Goal: Entertainment & Leisure: Consume media (video, audio)

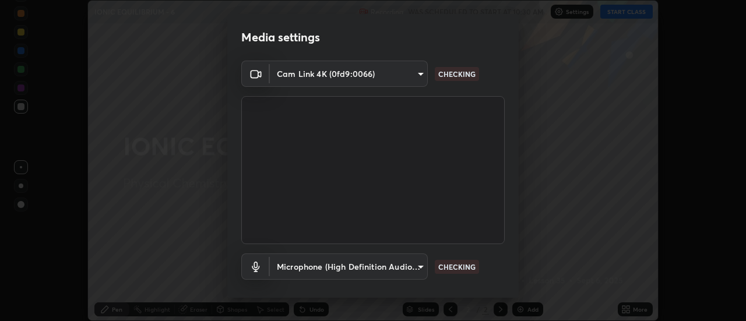
scroll to position [61, 0]
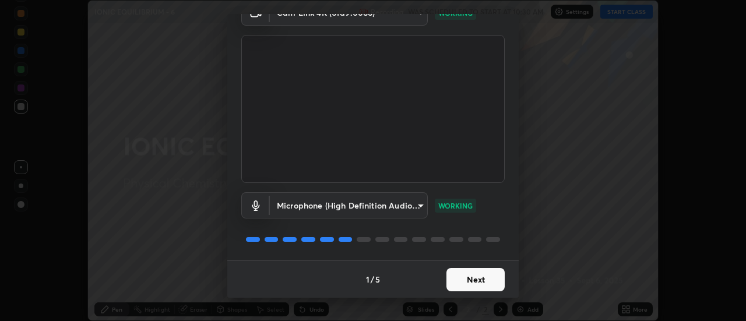
click at [477, 276] on button "Next" at bounding box center [476, 279] width 58 height 23
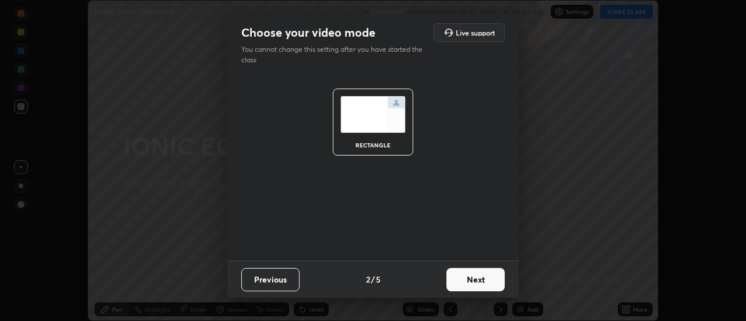
click at [475, 280] on button "Next" at bounding box center [476, 279] width 58 height 23
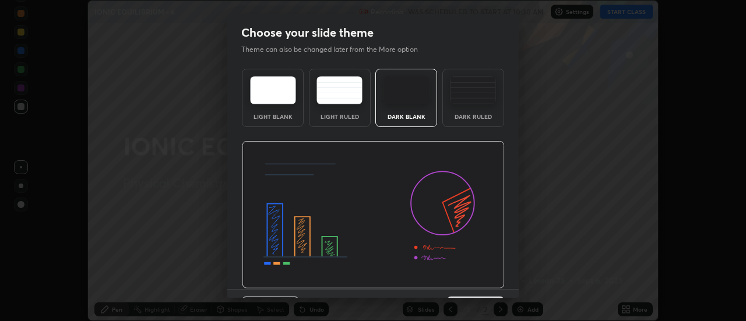
scroll to position [29, 0]
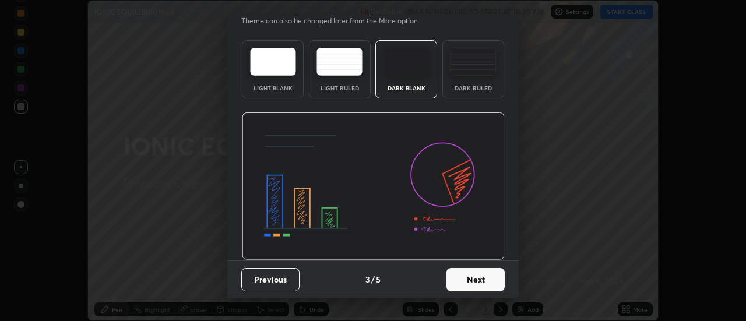
click at [474, 278] on button "Next" at bounding box center [476, 279] width 58 height 23
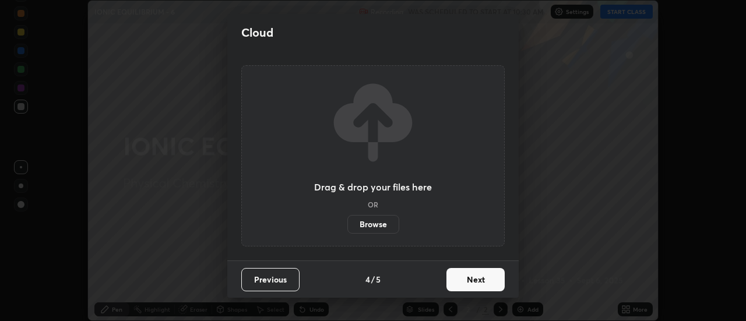
click at [478, 282] on button "Next" at bounding box center [476, 279] width 58 height 23
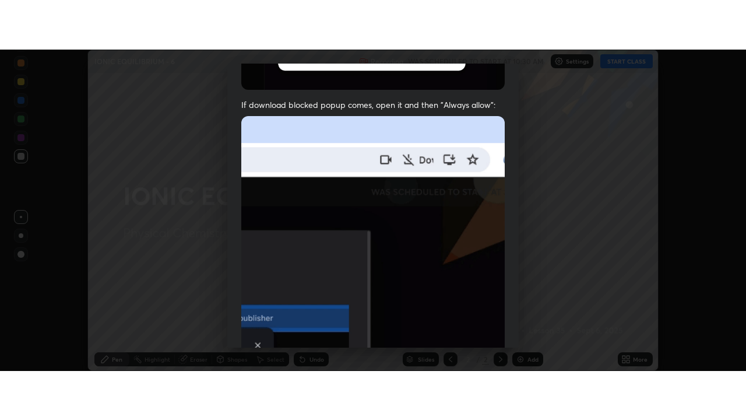
scroll to position [299, 0]
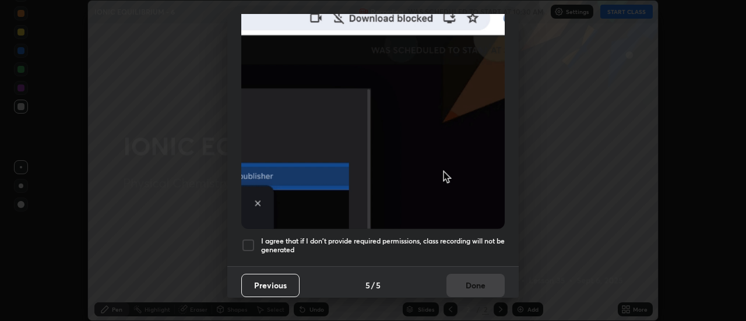
click at [480, 237] on h5 "I agree that if I don't provide required permissions, class recording will not …" at bounding box center [383, 246] width 244 height 18
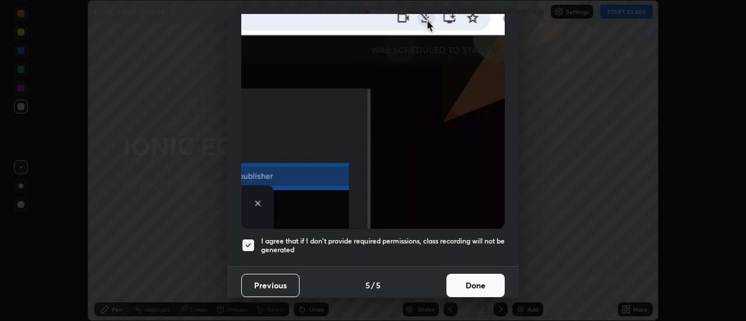
click at [469, 278] on button "Done" at bounding box center [476, 285] width 58 height 23
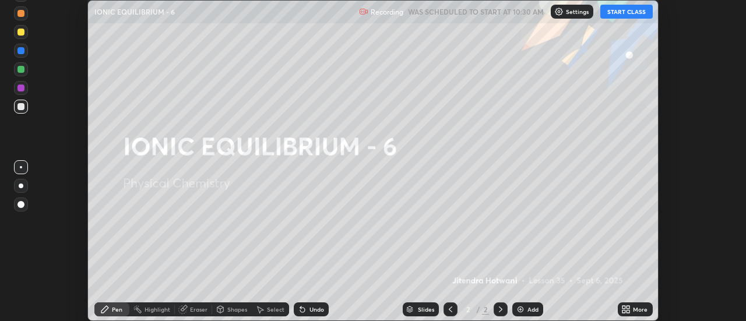
click at [616, 12] on button "START CLASS" at bounding box center [627, 12] width 52 height 14
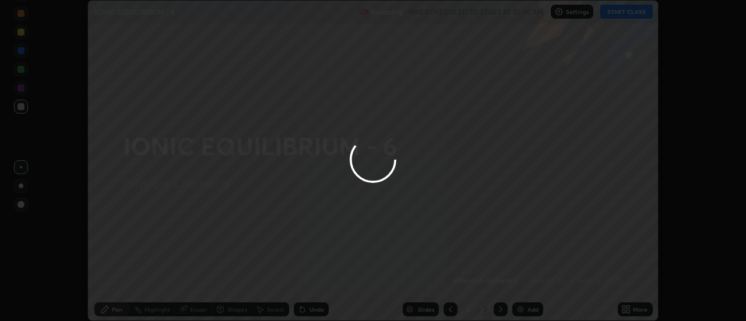
click at [629, 310] on div at bounding box center [373, 160] width 746 height 321
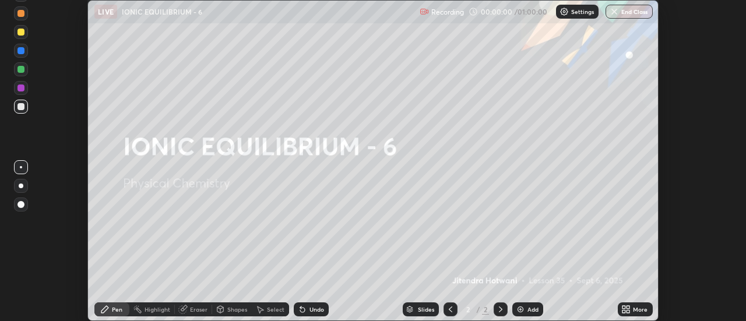
click at [629, 311] on icon at bounding box center [628, 311] width 3 height 3
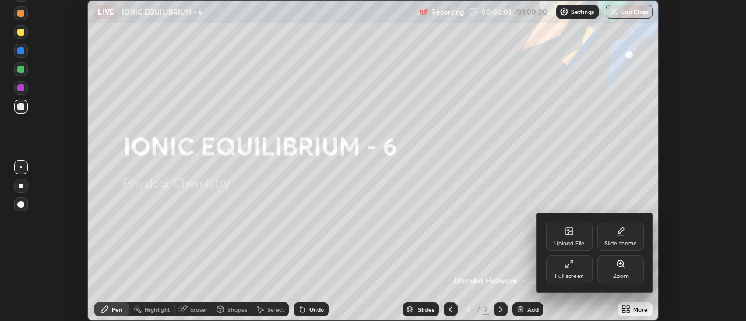
click at [576, 271] on div "Full screen" at bounding box center [569, 269] width 47 height 28
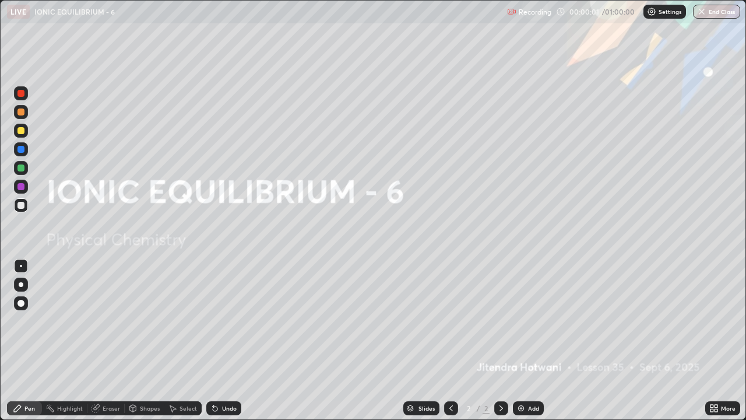
scroll to position [420, 746]
click at [525, 321] on img at bounding box center [521, 408] width 9 height 9
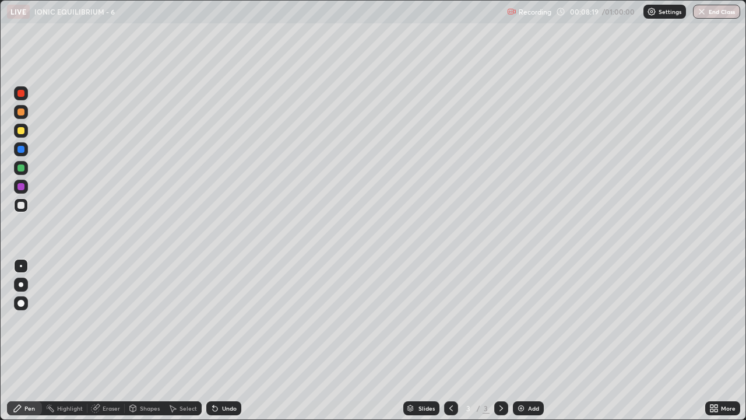
click at [21, 135] on div at bounding box center [21, 131] width 14 height 14
click at [529, 321] on div "Add" at bounding box center [533, 408] width 11 height 6
click at [107, 321] on div "Eraser" at bounding box center [111, 408] width 17 height 6
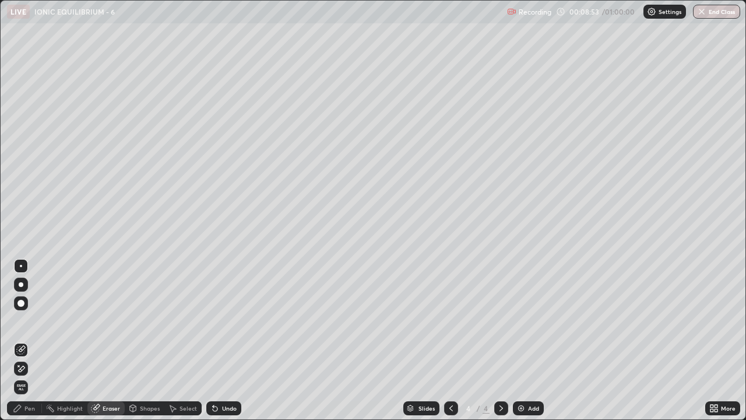
click at [28, 321] on div "Pen" at bounding box center [29, 408] width 10 height 6
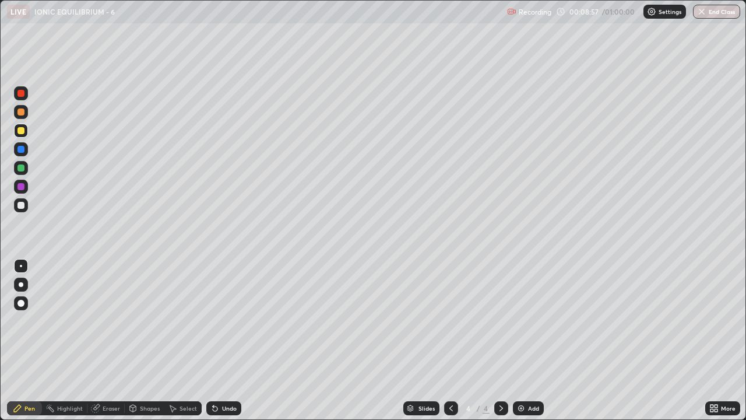
click at [21, 206] on div at bounding box center [20, 205] width 7 height 7
click at [451, 321] on icon at bounding box center [451, 408] width 9 height 9
click at [499, 321] on icon at bounding box center [501, 408] width 9 height 9
click at [23, 206] on div at bounding box center [20, 205] width 7 height 7
click at [106, 321] on div "Eraser" at bounding box center [111, 408] width 17 height 6
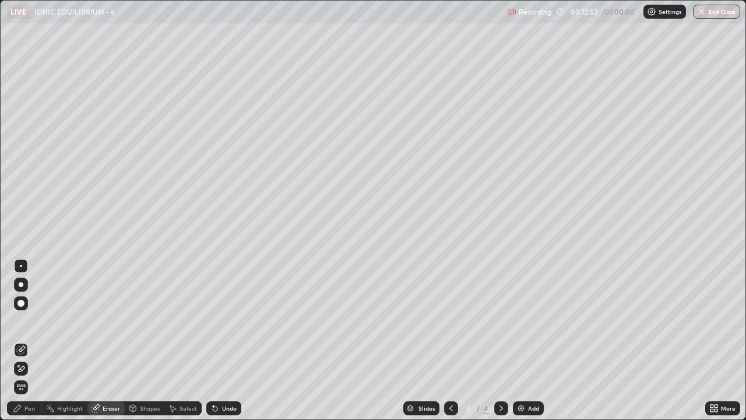
click at [21, 299] on div at bounding box center [21, 303] width 14 height 14
click at [30, 321] on div "Pen" at bounding box center [29, 408] width 10 height 6
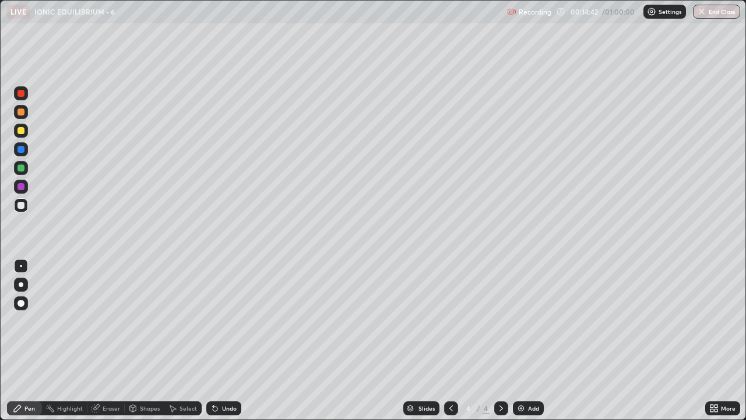
click at [115, 321] on div "Eraser" at bounding box center [111, 408] width 17 height 6
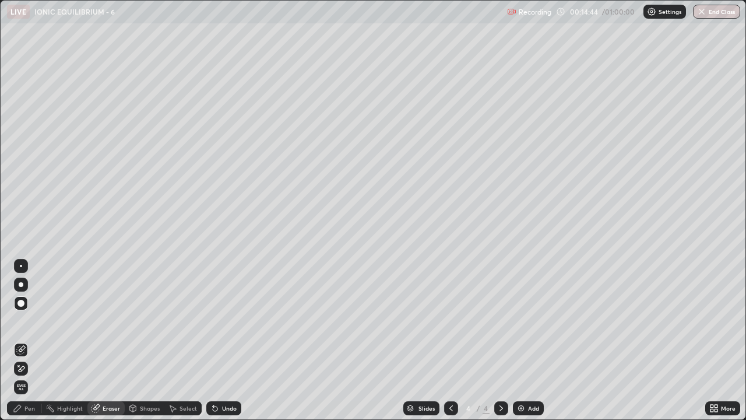
click at [21, 266] on div at bounding box center [21, 266] width 2 height 2
click at [31, 321] on div "Pen" at bounding box center [29, 408] width 10 height 6
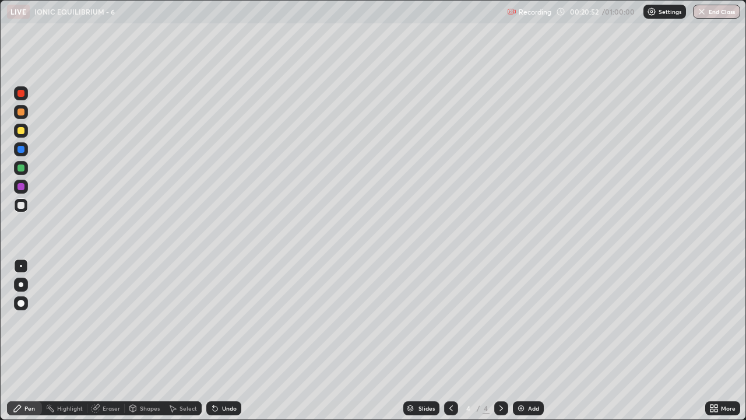
click at [537, 321] on div "Add" at bounding box center [533, 408] width 11 height 6
click at [20, 132] on div at bounding box center [20, 130] width 7 height 7
click at [22, 203] on div at bounding box center [20, 205] width 7 height 7
click at [525, 321] on img at bounding box center [521, 408] width 9 height 9
click at [21, 131] on div at bounding box center [20, 130] width 7 height 7
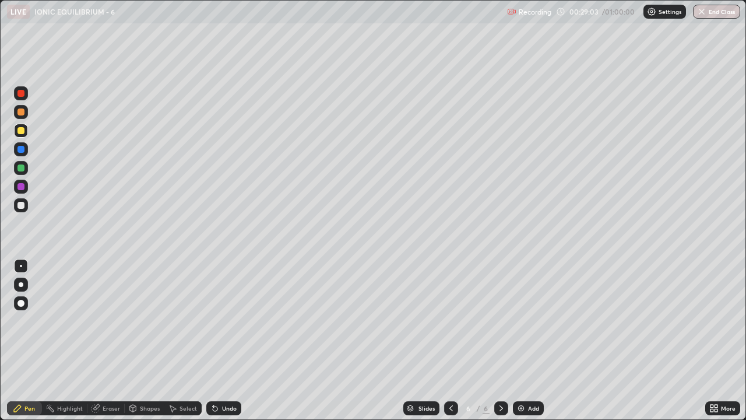
click at [19, 206] on div at bounding box center [20, 205] width 7 height 7
click at [528, 321] on div "Add" at bounding box center [533, 408] width 11 height 6
click at [20, 131] on div at bounding box center [20, 130] width 7 height 7
click at [219, 321] on div "Undo" at bounding box center [223, 408] width 35 height 14
click at [19, 205] on div at bounding box center [20, 205] width 7 height 7
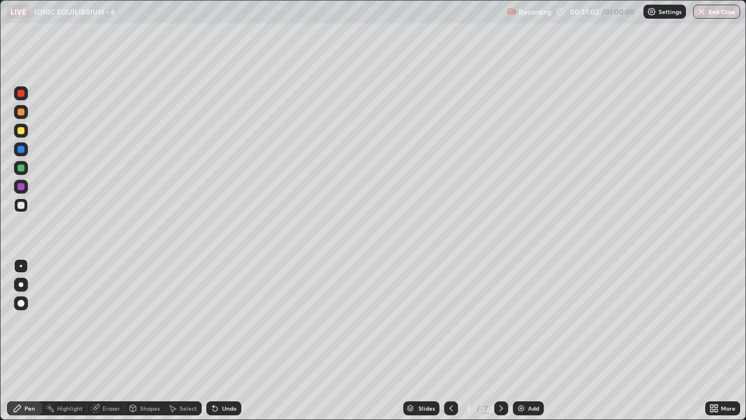
click at [26, 169] on div at bounding box center [21, 168] width 14 height 14
click at [19, 203] on div at bounding box center [20, 205] width 7 height 7
click at [20, 148] on div at bounding box center [20, 149] width 7 height 7
click at [520, 321] on img at bounding box center [521, 408] width 9 height 9
click at [103, 321] on div "Eraser" at bounding box center [111, 408] width 17 height 6
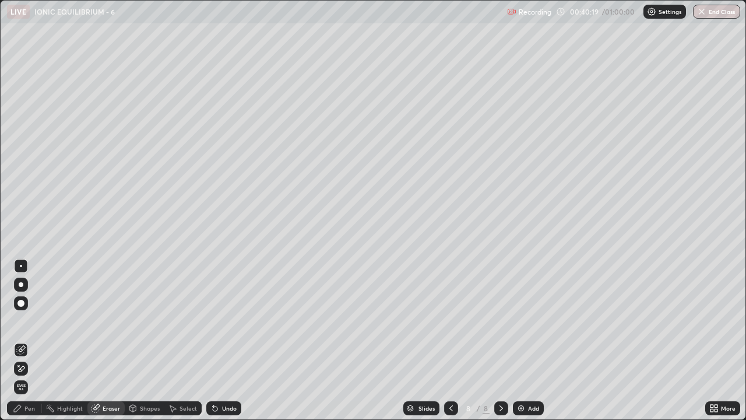
click at [31, 321] on div "Pen" at bounding box center [29, 408] width 10 height 6
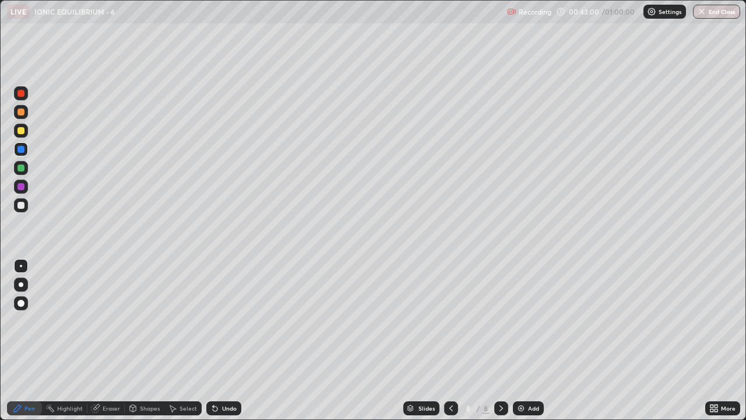
click at [19, 206] on div at bounding box center [20, 205] width 7 height 7
click at [26, 166] on div at bounding box center [21, 168] width 14 height 14
click at [19, 207] on div at bounding box center [20, 205] width 7 height 7
click at [112, 321] on div "Eraser" at bounding box center [111, 408] width 17 height 6
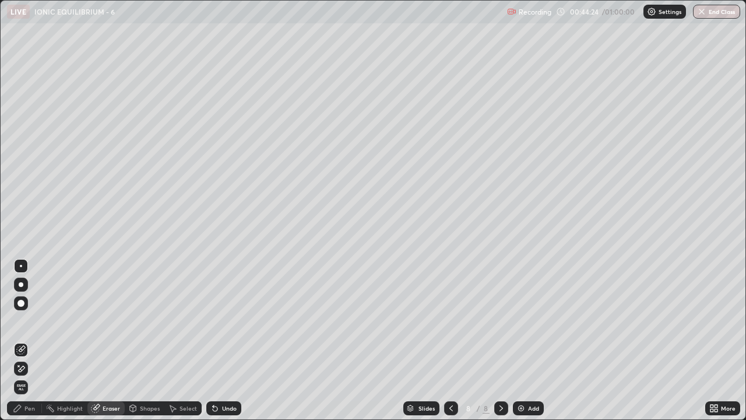
click at [29, 321] on div "Pen" at bounding box center [29, 408] width 10 height 6
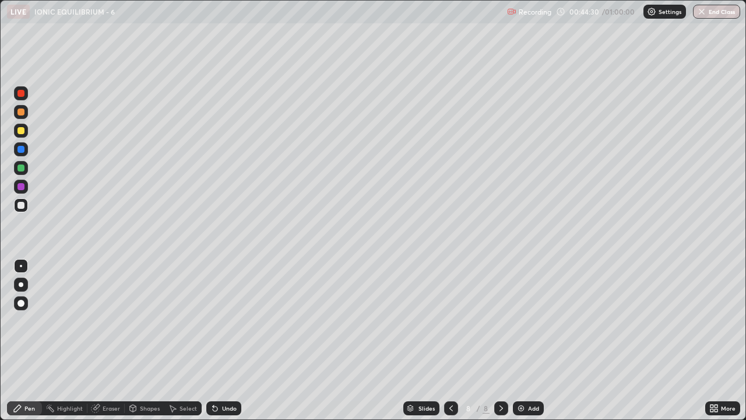
click at [23, 96] on div at bounding box center [20, 93] width 7 height 7
click at [444, 321] on div at bounding box center [451, 408] width 14 height 14
click at [500, 321] on icon at bounding box center [501, 408] width 9 height 9
click at [23, 211] on div at bounding box center [21, 205] width 14 height 14
click at [106, 321] on div "Eraser" at bounding box center [111, 408] width 17 height 6
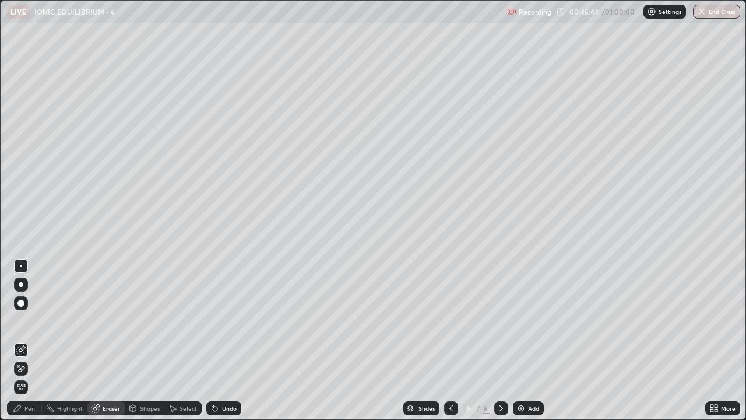
click at [21, 321] on icon at bounding box center [17, 408] width 9 height 9
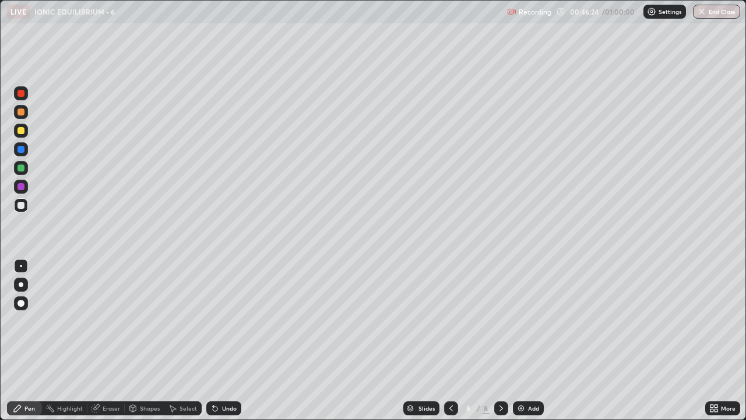
click at [451, 321] on icon at bounding box center [451, 408] width 9 height 9
click at [452, 321] on icon at bounding box center [451, 408] width 9 height 9
click at [500, 321] on icon at bounding box center [501, 408] width 9 height 9
click at [531, 321] on div "Add" at bounding box center [533, 408] width 11 height 6
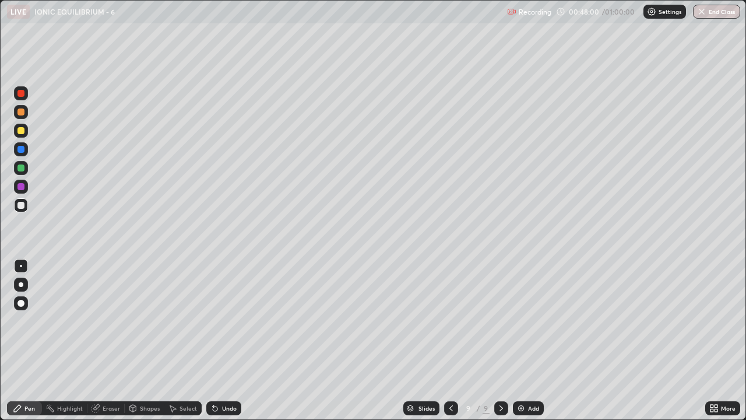
click at [19, 133] on div at bounding box center [20, 130] width 7 height 7
click at [20, 205] on div at bounding box center [20, 205] width 7 height 7
click at [19, 129] on div at bounding box center [20, 130] width 7 height 7
click at [224, 321] on div "Undo" at bounding box center [229, 408] width 15 height 6
click at [219, 321] on div "Undo" at bounding box center [223, 408] width 35 height 14
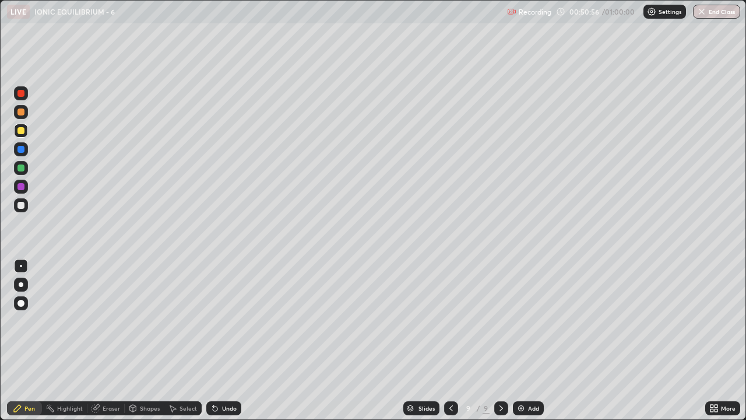
click at [223, 321] on div "Undo" at bounding box center [229, 408] width 15 height 6
click at [225, 321] on div "Undo" at bounding box center [229, 408] width 15 height 6
click at [227, 321] on div "Undo" at bounding box center [229, 408] width 15 height 6
click at [232, 321] on div "Undo" at bounding box center [229, 408] width 15 height 6
click at [18, 204] on div at bounding box center [20, 205] width 7 height 7
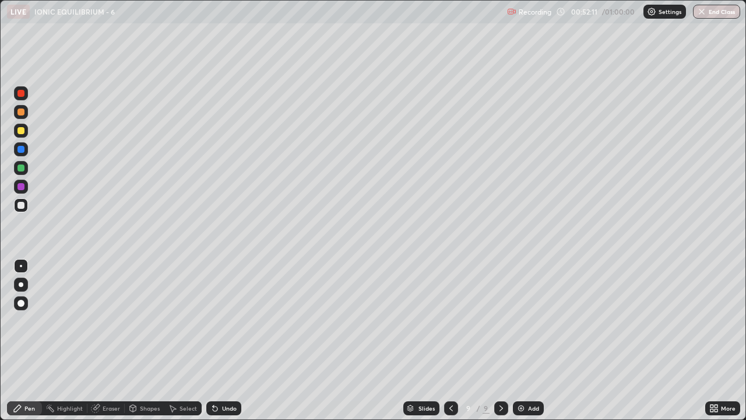
click at [529, 321] on div "Add" at bounding box center [533, 408] width 11 height 6
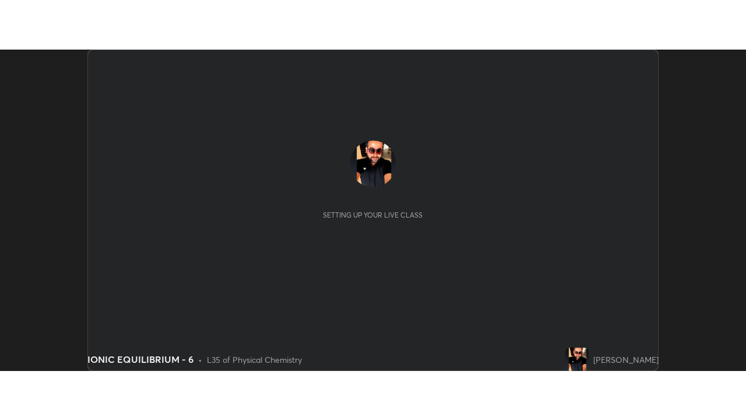
scroll to position [321, 746]
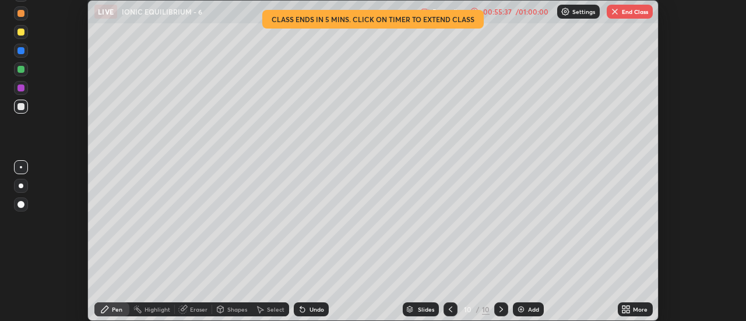
click at [633, 309] on div "More" at bounding box center [635, 310] width 35 height 14
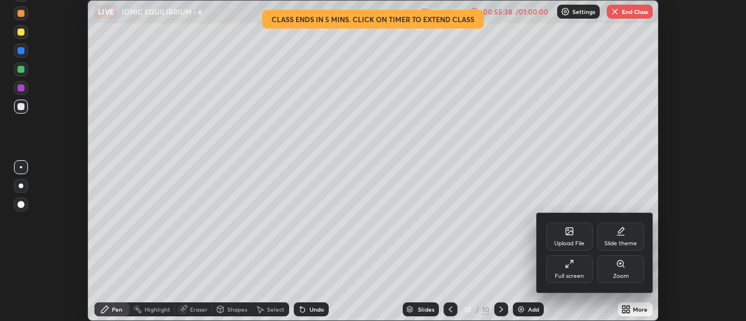
click at [573, 271] on div "Full screen" at bounding box center [569, 269] width 47 height 28
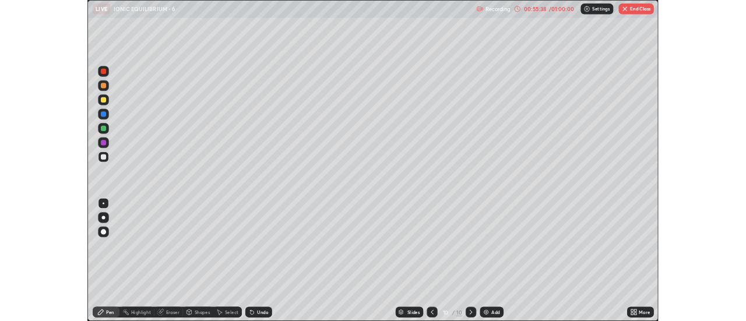
scroll to position [420, 746]
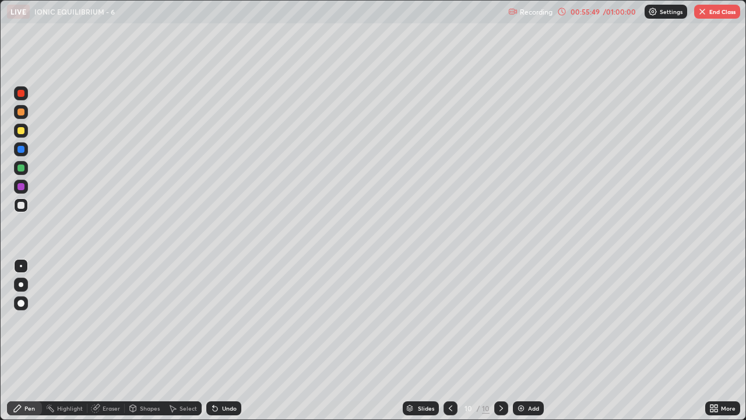
click at [222, 321] on div "Undo" at bounding box center [229, 408] width 15 height 6
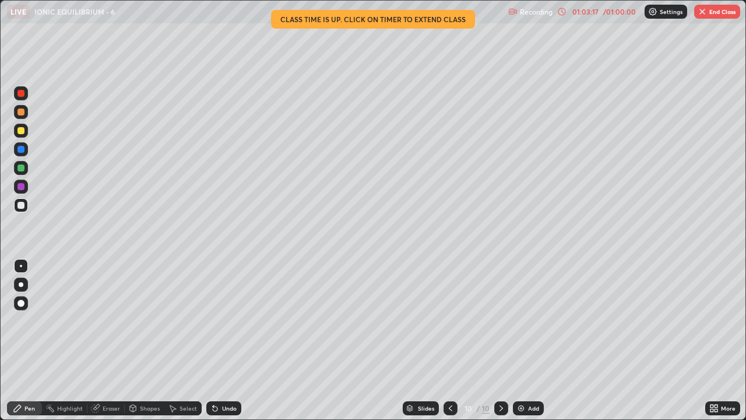
click at [703, 12] on img "button" at bounding box center [702, 11] width 9 height 9
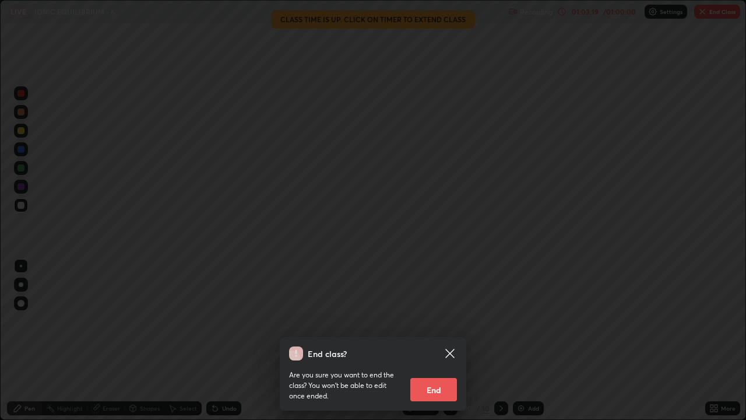
click at [439, 321] on button "End" at bounding box center [434, 389] width 47 height 23
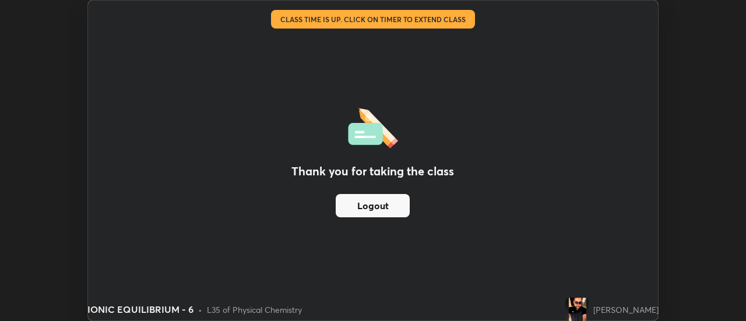
scroll to position [57993, 57568]
